Goal: Task Accomplishment & Management: Manage account settings

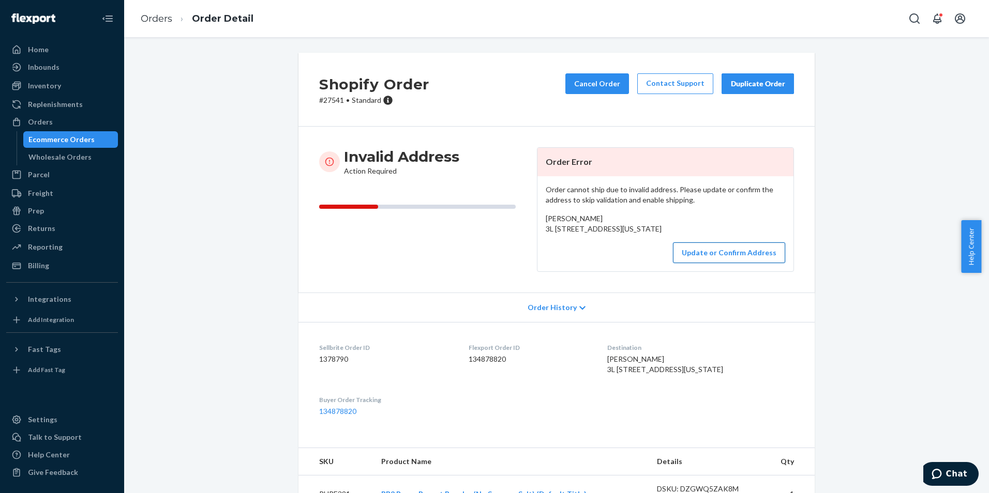
click at [710, 263] on button "Update or Confirm Address" at bounding box center [729, 252] width 112 height 21
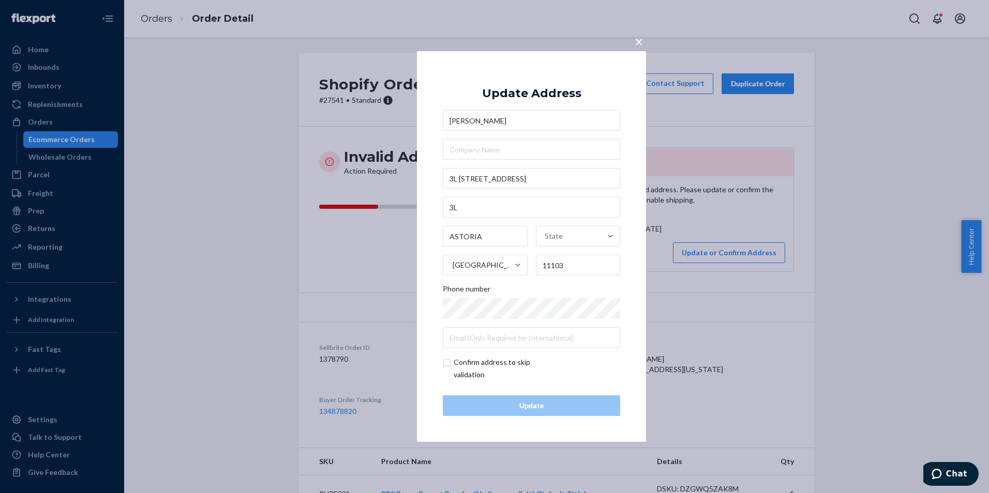
click at [641, 43] on span "×" at bounding box center [638, 42] width 8 height 18
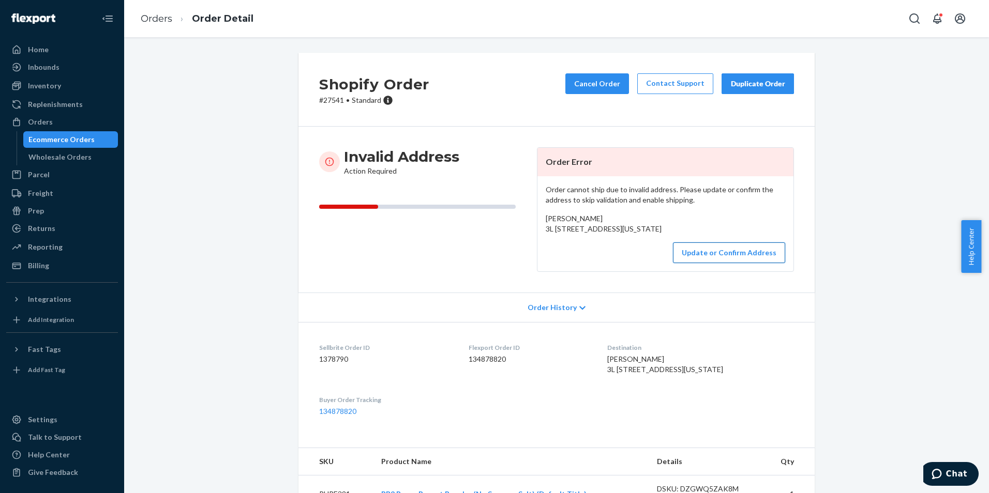
click at [720, 263] on button "Update or Confirm Address" at bounding box center [729, 252] width 112 height 21
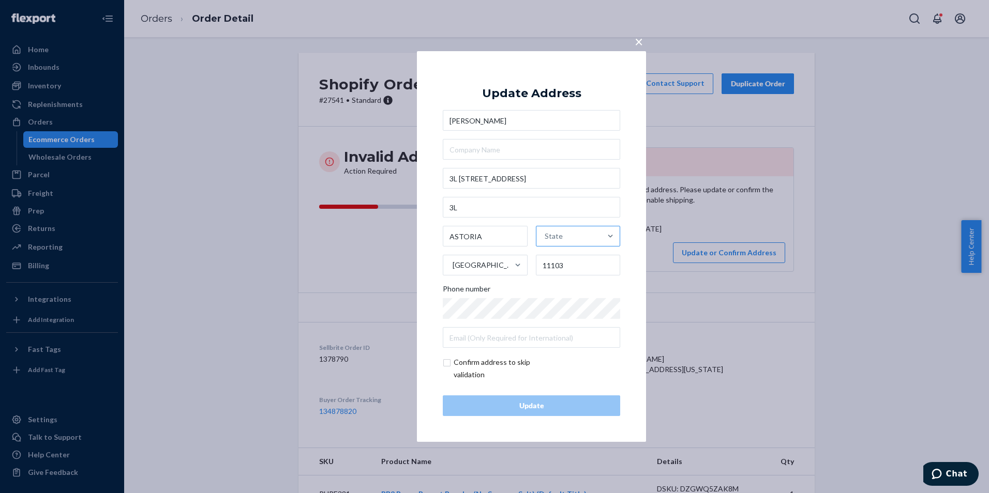
click at [559, 232] on div "State" at bounding box center [553, 236] width 18 height 10
click at [545, 232] on input "State" at bounding box center [544, 236] width 1 height 21
type input "b"
type input "new"
click at [572, 326] on div "[US_STATE]" at bounding box center [574, 323] width 88 height 21
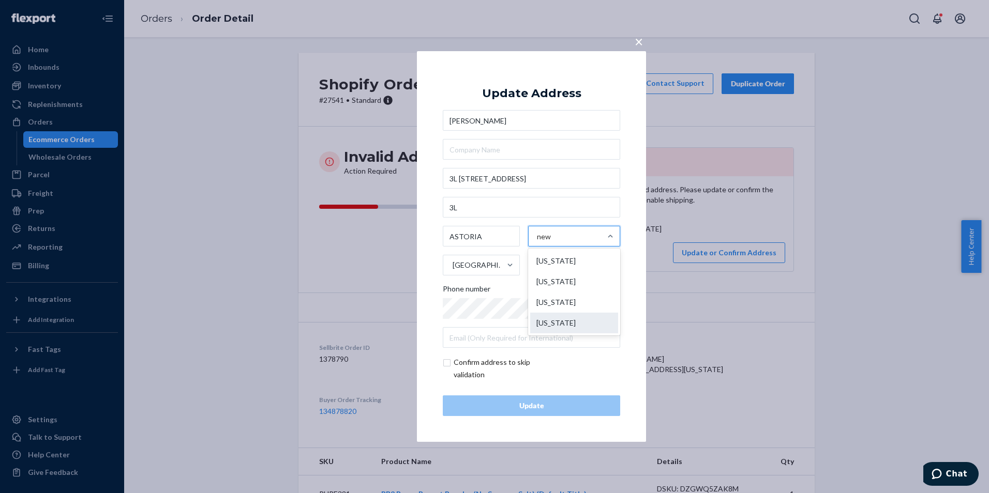
click at [553, 247] on input "new" at bounding box center [545, 236] width 16 height 21
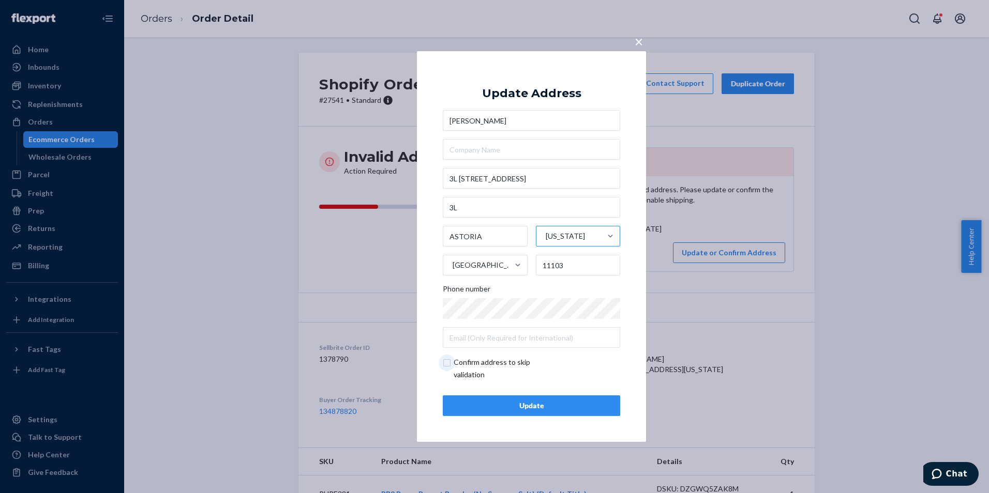
click at [445, 363] on input "checkbox" at bounding box center [503, 368] width 120 height 25
checkbox input "true"
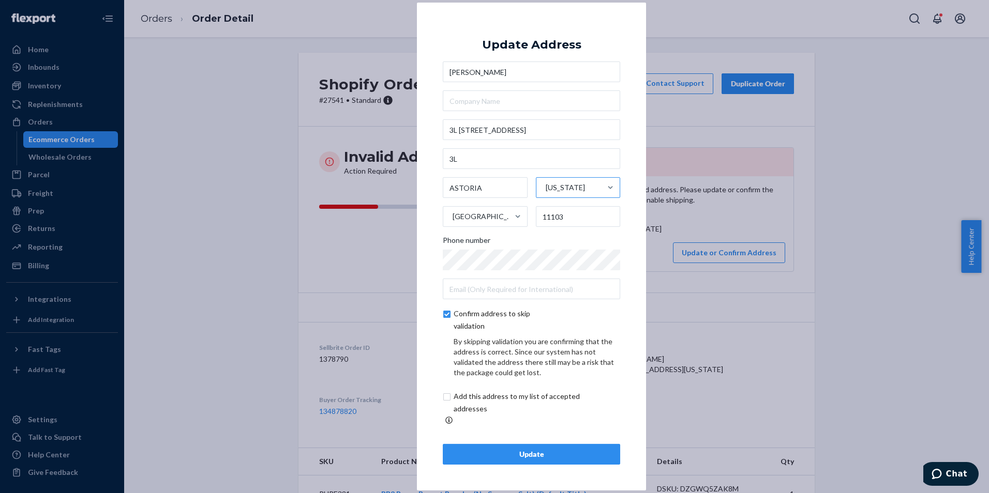
click at [573, 451] on div "Update" at bounding box center [531, 454] width 160 height 10
